Goal: Task Accomplishment & Management: Complete application form

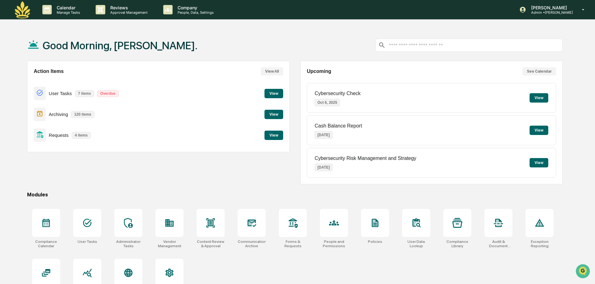
click at [76, 137] on p "4 items" at bounding box center [81, 135] width 19 height 7
click at [146, 12] on p "Approval Management" at bounding box center [127, 12] width 45 height 4
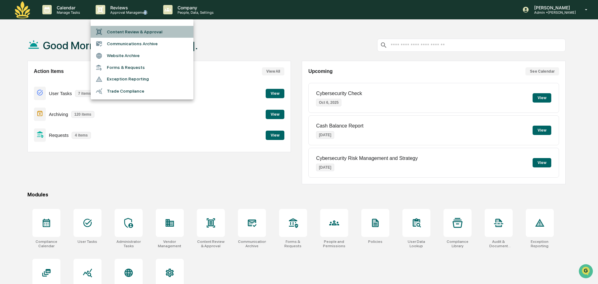
click at [147, 34] on li "Content Review & Approval" at bounding box center [142, 32] width 103 height 12
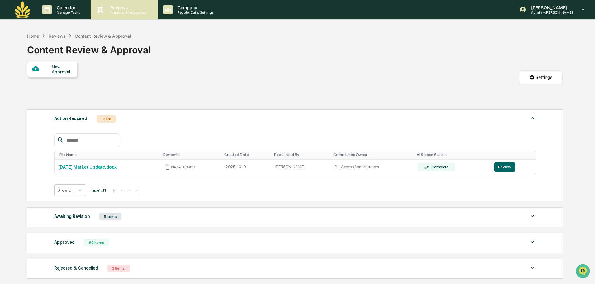
click at [135, 16] on div "Reviews Approval Management" at bounding box center [124, 9] width 67 height 19
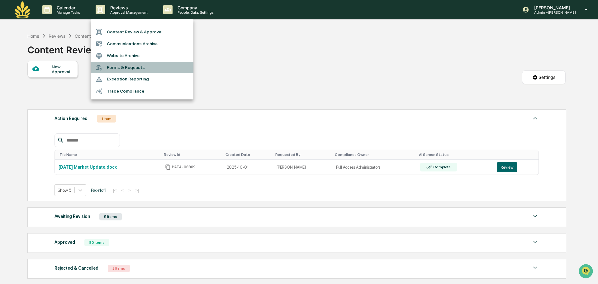
click at [131, 69] on li "Forms & Requests" at bounding box center [142, 68] width 103 height 12
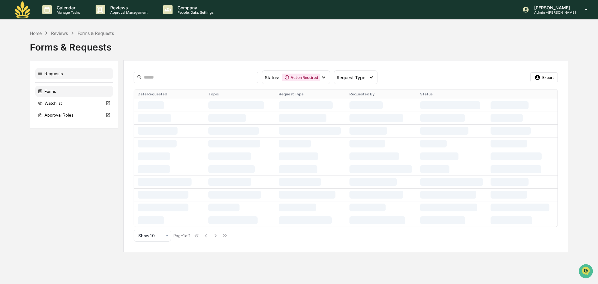
click at [57, 93] on div "Forms" at bounding box center [74, 91] width 78 height 11
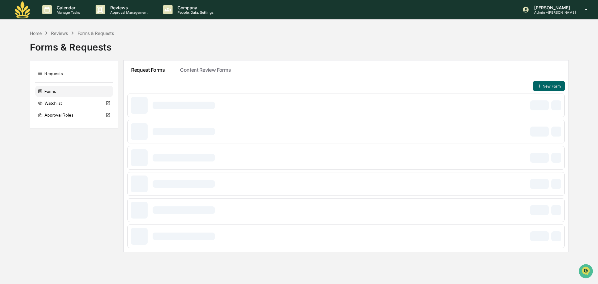
click at [54, 92] on div "Forms" at bounding box center [74, 91] width 78 height 11
click at [57, 68] on div "Requests" at bounding box center [74, 73] width 78 height 11
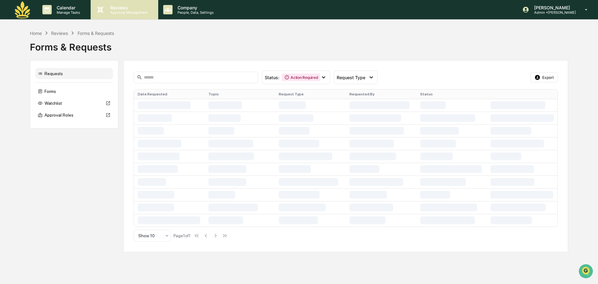
click at [131, 16] on div "Reviews Approval Management" at bounding box center [124, 9] width 67 height 19
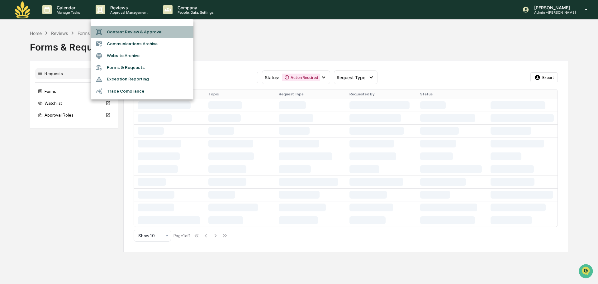
click at [136, 32] on li "Content Review & Approval" at bounding box center [142, 32] width 103 height 12
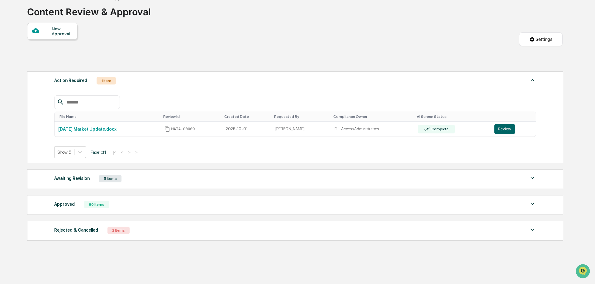
scroll to position [51, 0]
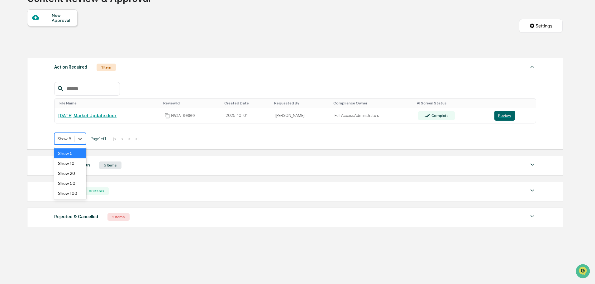
click at [64, 142] on div "Show 5" at bounding box center [65, 138] width 20 height 9
click at [70, 162] on div "Show 10" at bounding box center [70, 163] width 32 height 10
click at [146, 95] on div at bounding box center [295, 89] width 482 height 14
click at [67, 164] on div "Awaiting Revision" at bounding box center [72, 165] width 36 height 8
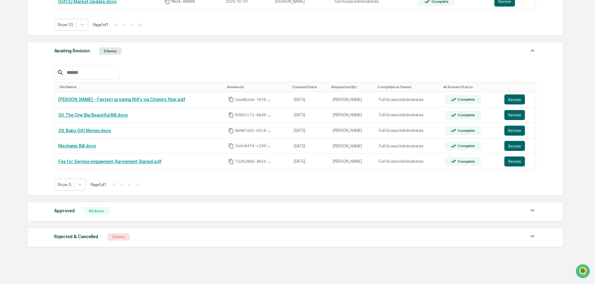
scroll to position [185, 0]
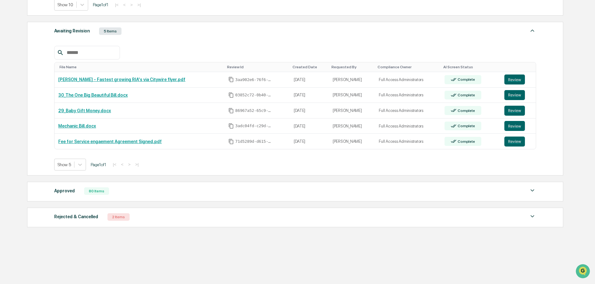
click at [107, 190] on div "Approved 80 Items" at bounding box center [295, 191] width 482 height 9
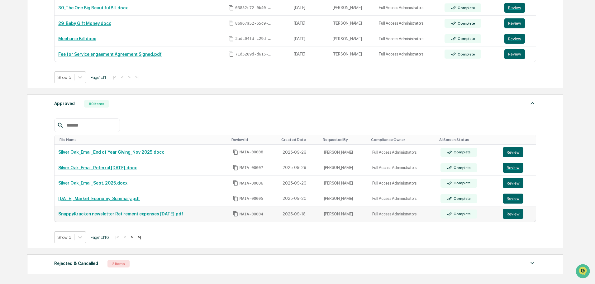
scroll to position [319, 0]
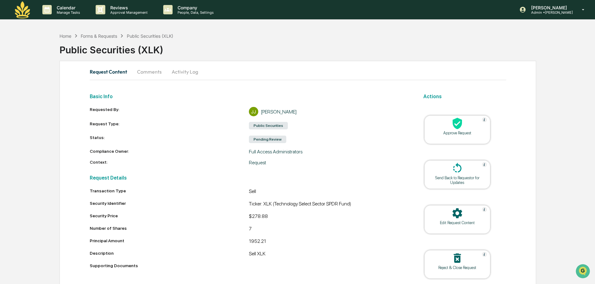
scroll to position [24, 0]
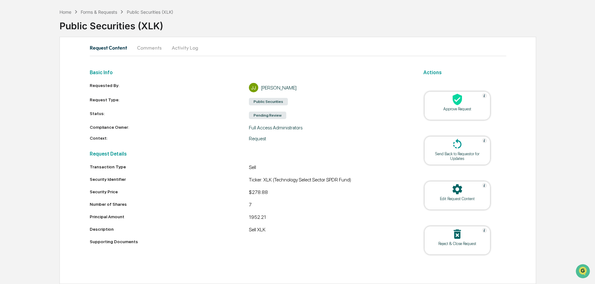
click at [182, 49] on button "Activity Log" at bounding box center [185, 47] width 36 height 15
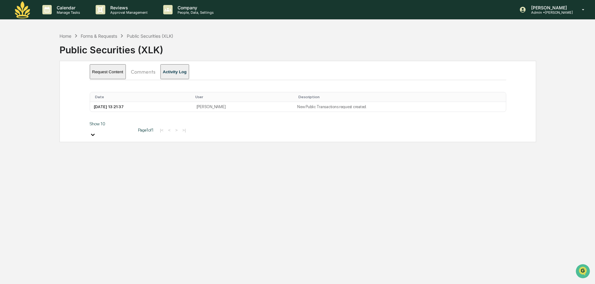
scroll to position [0, 0]
click at [146, 73] on button "Comments" at bounding box center [143, 71] width 35 height 15
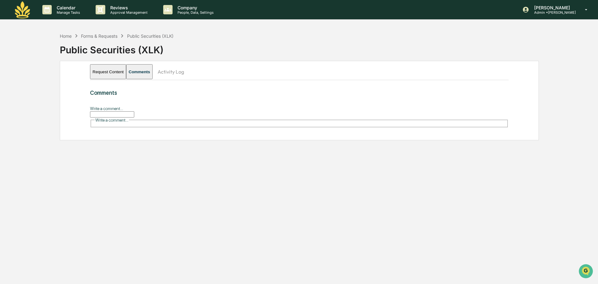
click at [113, 71] on button "Request Content" at bounding box center [108, 71] width 36 height 15
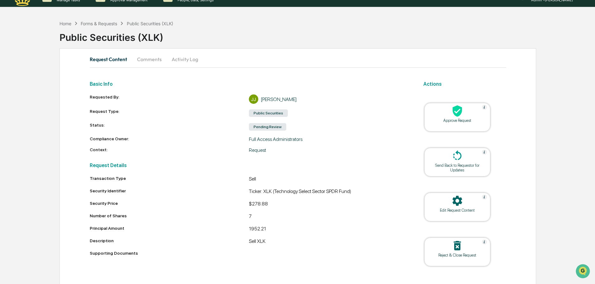
scroll to position [24, 0]
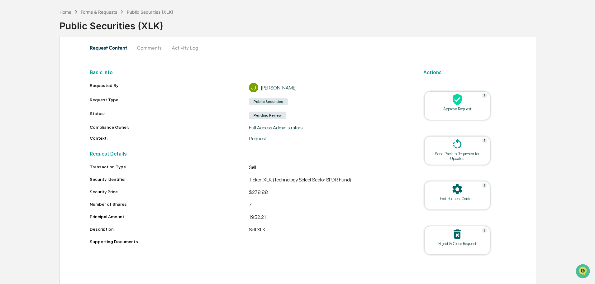
click at [117, 10] on div "Forms & Requests" at bounding box center [99, 11] width 36 height 5
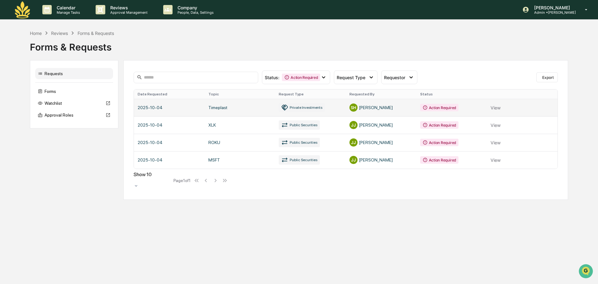
click at [480, 110] on link at bounding box center [346, 107] width 424 height 17
click at [213, 108] on link at bounding box center [346, 107] width 424 height 17
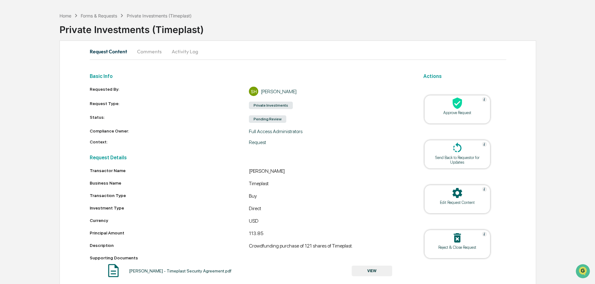
scroll to position [29, 0]
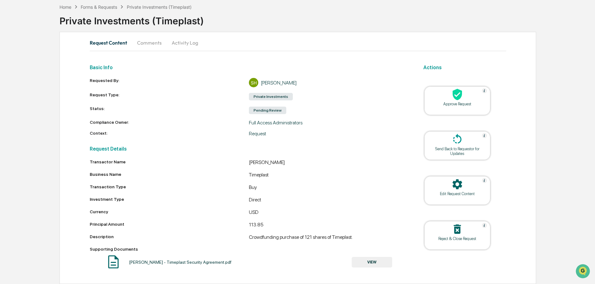
click at [146, 259] on div "Stephen Hartel - Timeplast Security Agreement.pdf VIEW" at bounding box center [249, 262] width 319 height 17
drag, startPoint x: 364, startPoint y: 267, endPoint x: 360, endPoint y: 267, distance: 4.0
click at [360, 267] on button "VIEW" at bounding box center [372, 262] width 40 height 11
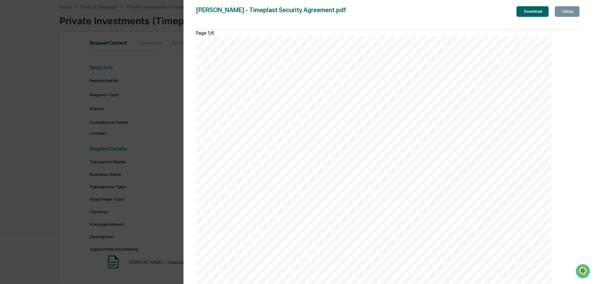
scroll to position [2354, 0]
click at [564, 14] on div "Close" at bounding box center [567, 11] width 12 height 4
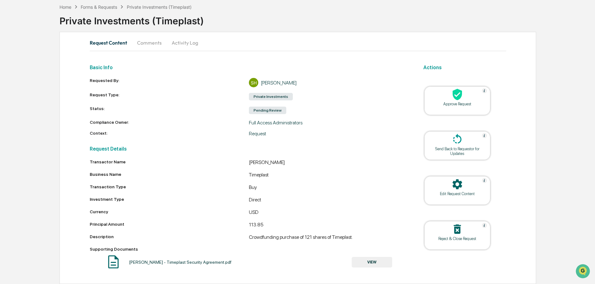
click at [471, 94] on div at bounding box center [457, 94] width 62 height 13
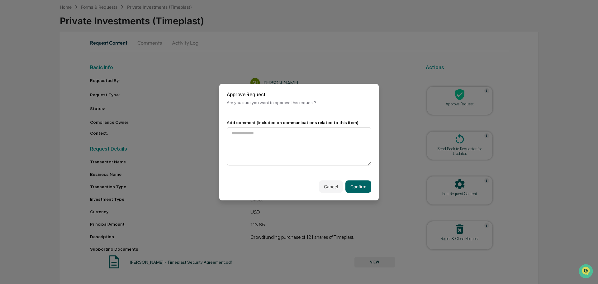
click at [323, 137] on textarea at bounding box center [299, 146] width 145 height 38
type textarea "**********"
click at [347, 180] on button "Confirm" at bounding box center [358, 186] width 26 height 12
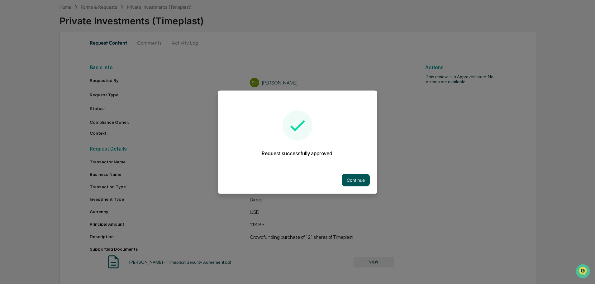
click at [348, 176] on button "Continue" at bounding box center [356, 180] width 28 height 12
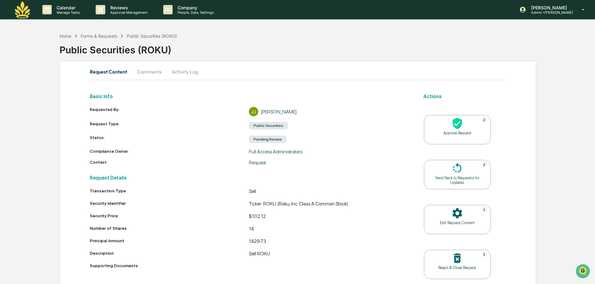
click at [462, 129] on icon at bounding box center [457, 123] width 12 height 12
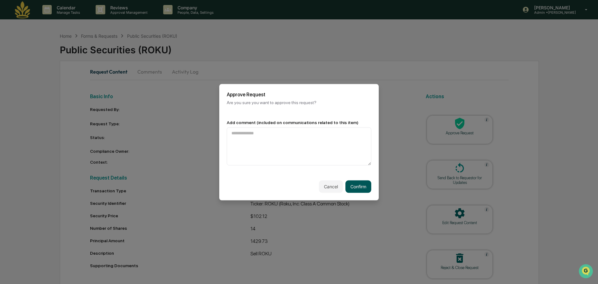
click at [365, 180] on button "Confirm" at bounding box center [358, 186] width 26 height 12
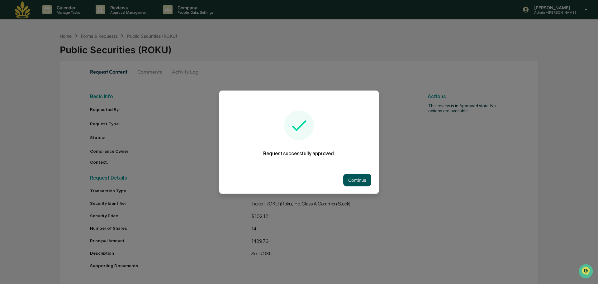
drag, startPoint x: 338, startPoint y: 180, endPoint x: 345, endPoint y: 181, distance: 7.2
click at [341, 178] on div "Continue" at bounding box center [299, 179] width 160 height 27
click at [357, 184] on div "Continue" at bounding box center [299, 179] width 160 height 27
click at [356, 180] on button "Continue" at bounding box center [357, 180] width 28 height 12
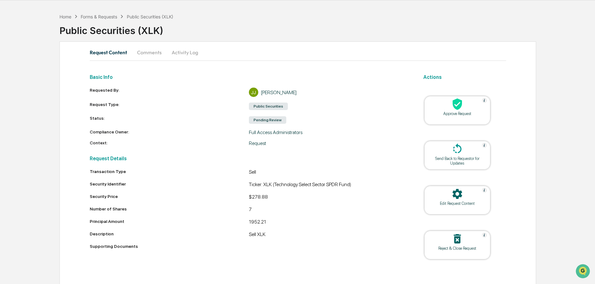
scroll to position [24, 0]
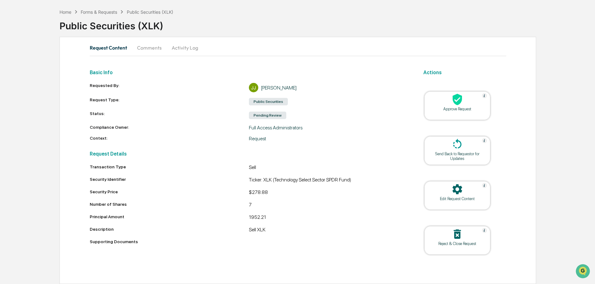
click at [471, 105] on div at bounding box center [457, 99] width 62 height 13
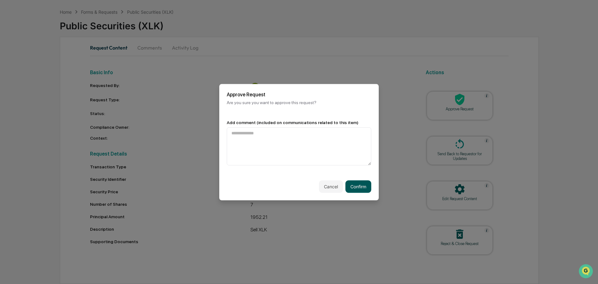
click at [356, 185] on button "Confirm" at bounding box center [358, 186] width 26 height 12
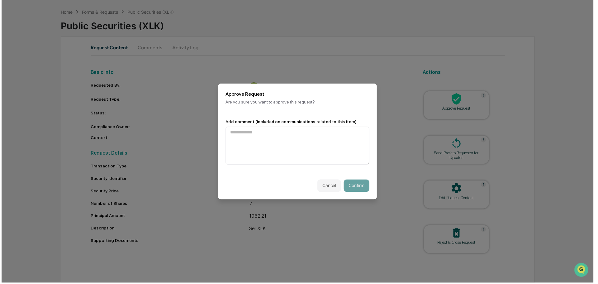
scroll to position [0, 0]
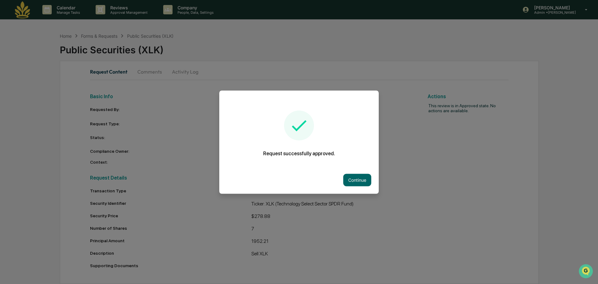
click at [336, 174] on div "Continue" at bounding box center [299, 179] width 160 height 27
click at [362, 175] on button "Continue" at bounding box center [357, 180] width 28 height 12
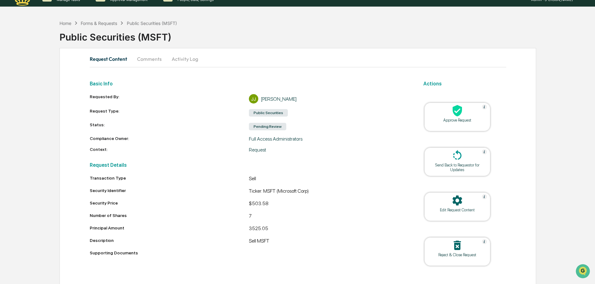
scroll to position [24, 0]
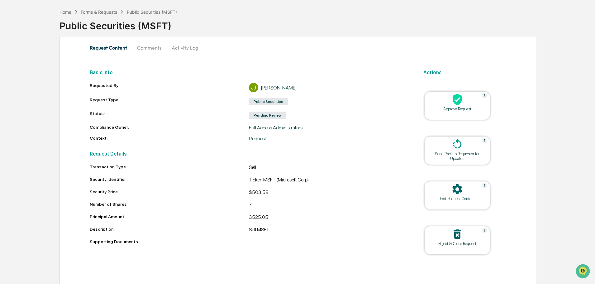
click at [471, 107] on div "Approve Request" at bounding box center [457, 109] width 56 height 5
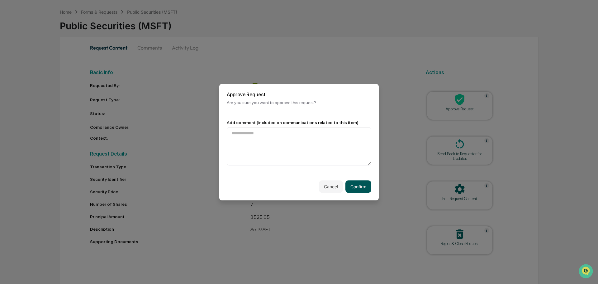
click at [351, 184] on button "Confirm" at bounding box center [358, 186] width 26 height 12
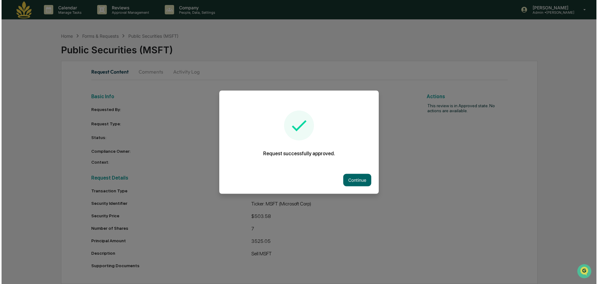
scroll to position [0, 0]
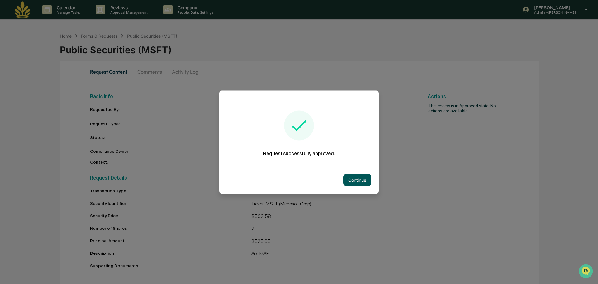
click at [351, 176] on button "Continue" at bounding box center [357, 180] width 28 height 12
